Goal: Task Accomplishment & Management: Manage account settings

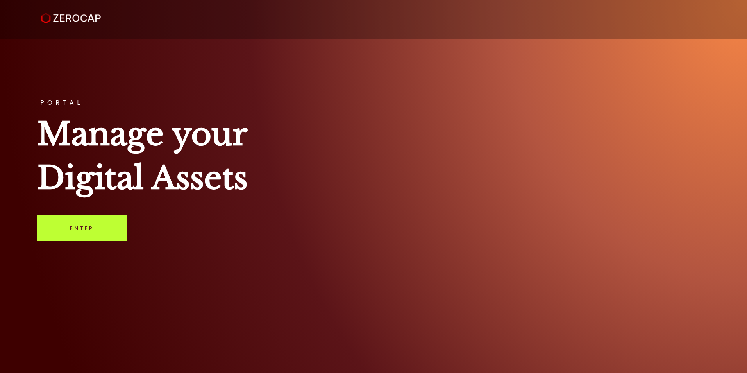
click at [94, 235] on link "Enter" at bounding box center [82, 228] width 90 height 26
click at [88, 222] on link "Enter" at bounding box center [82, 228] width 90 height 26
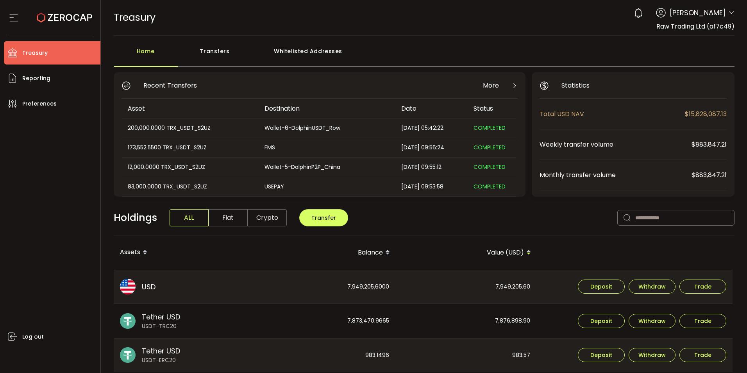
click at [270, 132] on div "Wallet-6-DolphinUSDT_Row" at bounding box center [326, 128] width 136 height 9
click at [216, 55] on div "Transfers" at bounding box center [215, 54] width 74 height 23
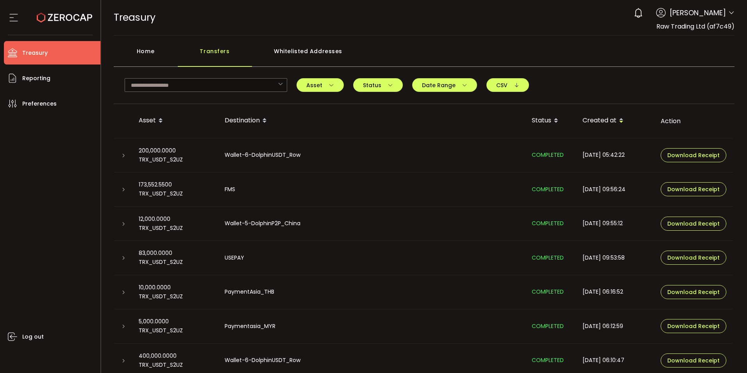
click at [124, 156] on icon at bounding box center [123, 155] width 5 height 5
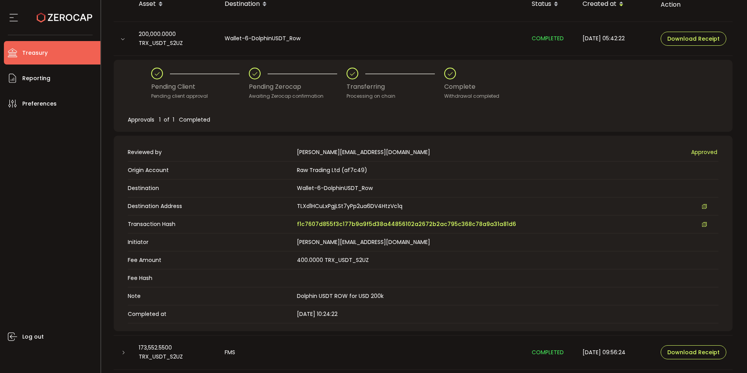
scroll to position [117, 0]
click at [353, 220] on span "f1c7607d855f3c177b9a9f5d38a44856102a2672b2ac795c368c78a9a31a81d6" at bounding box center [406, 223] width 219 height 8
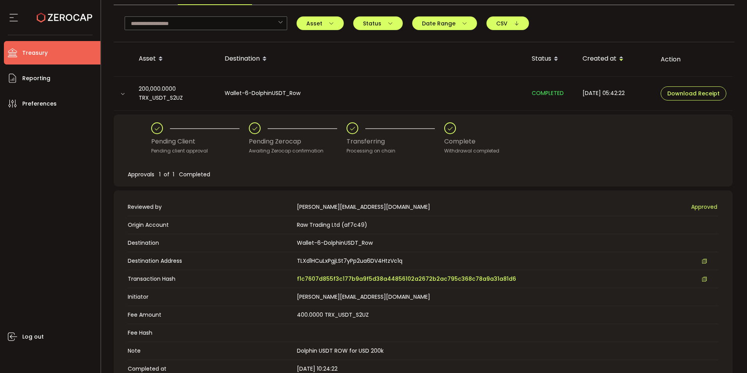
scroll to position [0, 0]
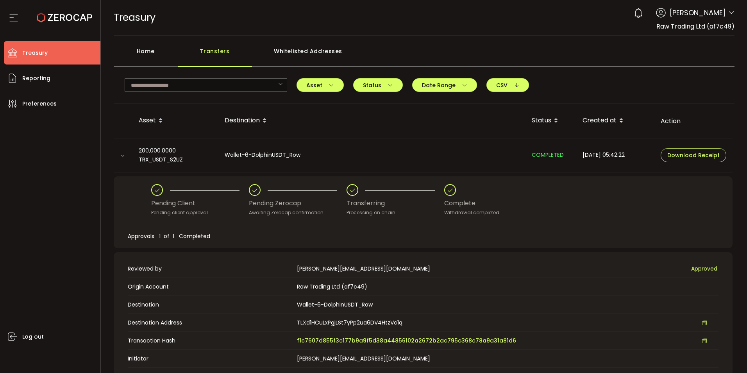
click at [141, 52] on div "Home" at bounding box center [146, 54] width 64 height 23
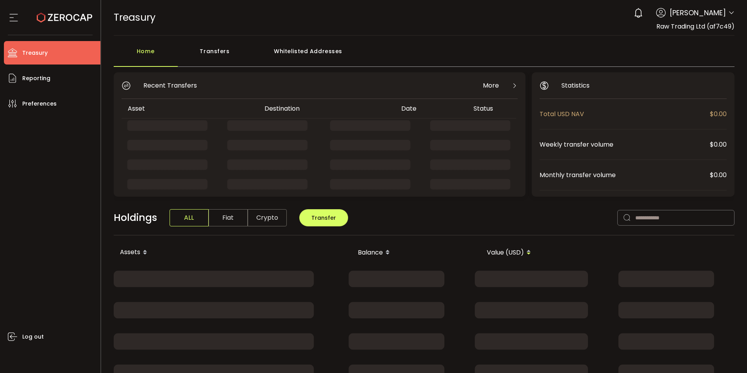
click at [689, 32] on div "TREASURY Buy Power $0.00 USD Treasury Treasury Your verification is pending 0 […" at bounding box center [424, 17] width 621 height 35
drag, startPoint x: 689, startPoint y: 32, endPoint x: 716, endPoint y: 9, distance: 35.2
click at [716, 9] on span "[PERSON_NAME]" at bounding box center [698, 12] width 56 height 11
click at [731, 13] on icon at bounding box center [732, 13] width 6 height 6
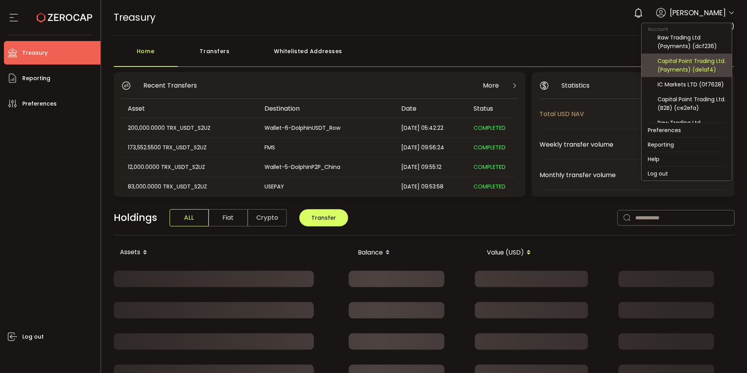
scroll to position [52, 0]
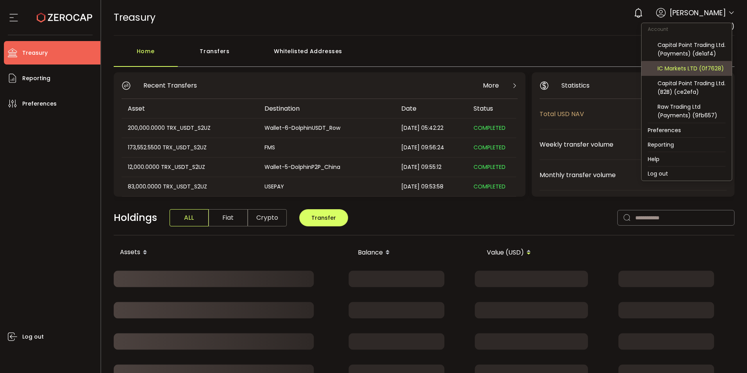
click at [687, 68] on div "IC Markets LTD (0f7628)" at bounding box center [692, 68] width 68 height 9
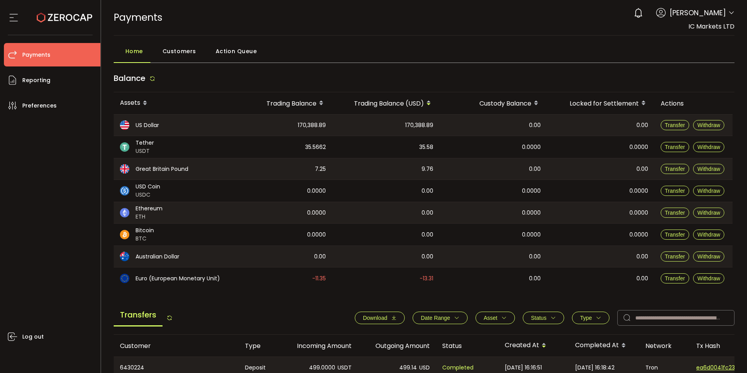
click at [387, 319] on span "Download" at bounding box center [380, 318] width 34 height 6
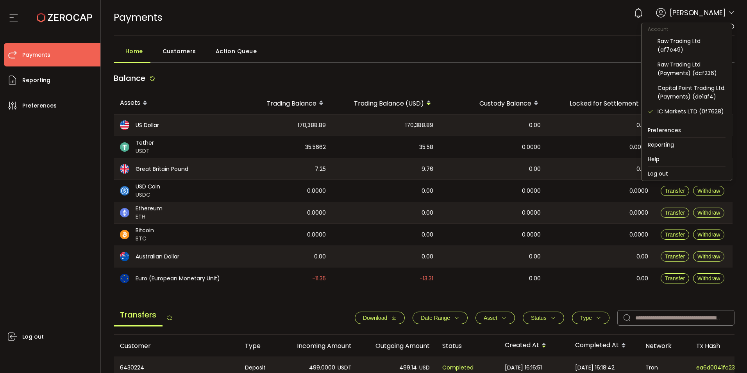
click at [729, 14] on icon at bounding box center [732, 13] width 6 height 6
click at [672, 48] on div "Raw Trading Ltd (af7c49)" at bounding box center [692, 45] width 68 height 17
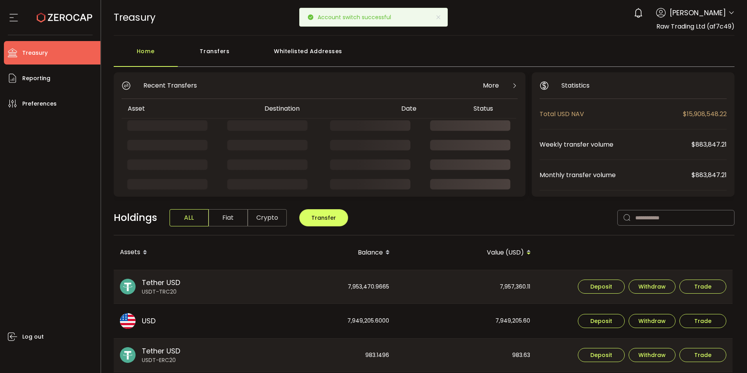
click at [220, 44] on div "Transfers" at bounding box center [215, 54] width 74 height 23
